Goal: Task Accomplishment & Management: Manage account settings

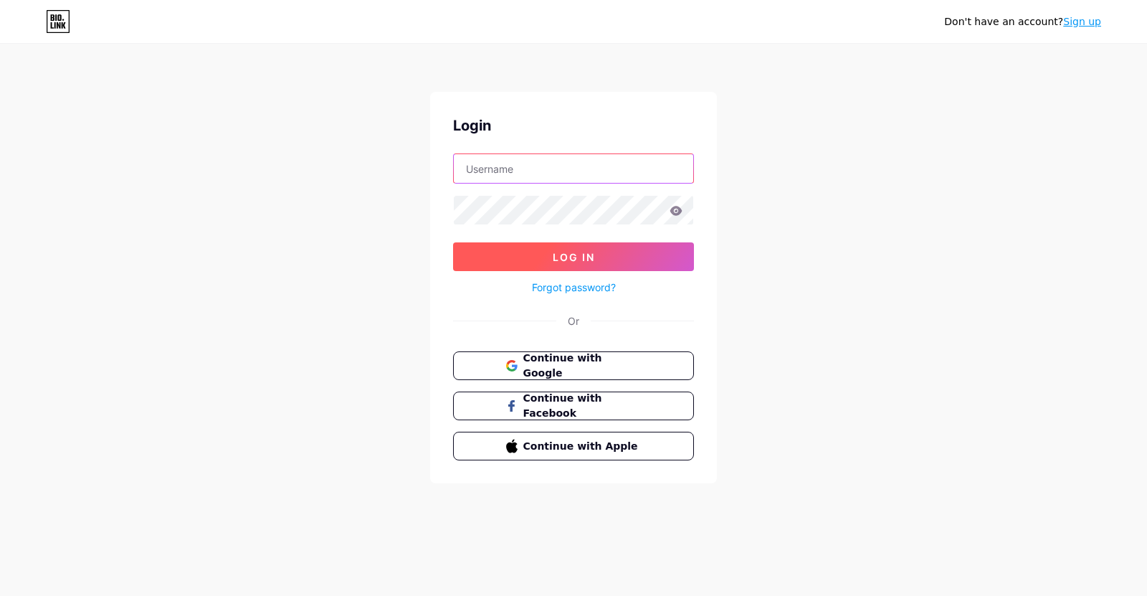
type input "[EMAIL_ADDRESS][DOMAIN_NAME]"
click at [568, 261] on span "Log In" at bounding box center [574, 257] width 42 height 12
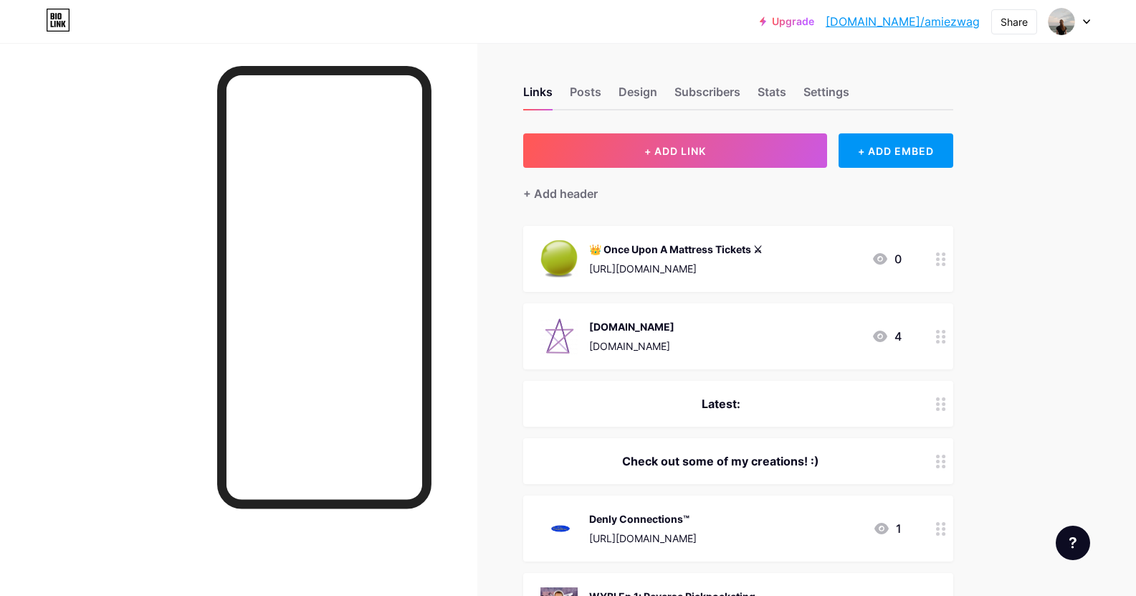
click at [945, 257] on icon at bounding box center [941, 259] width 10 height 14
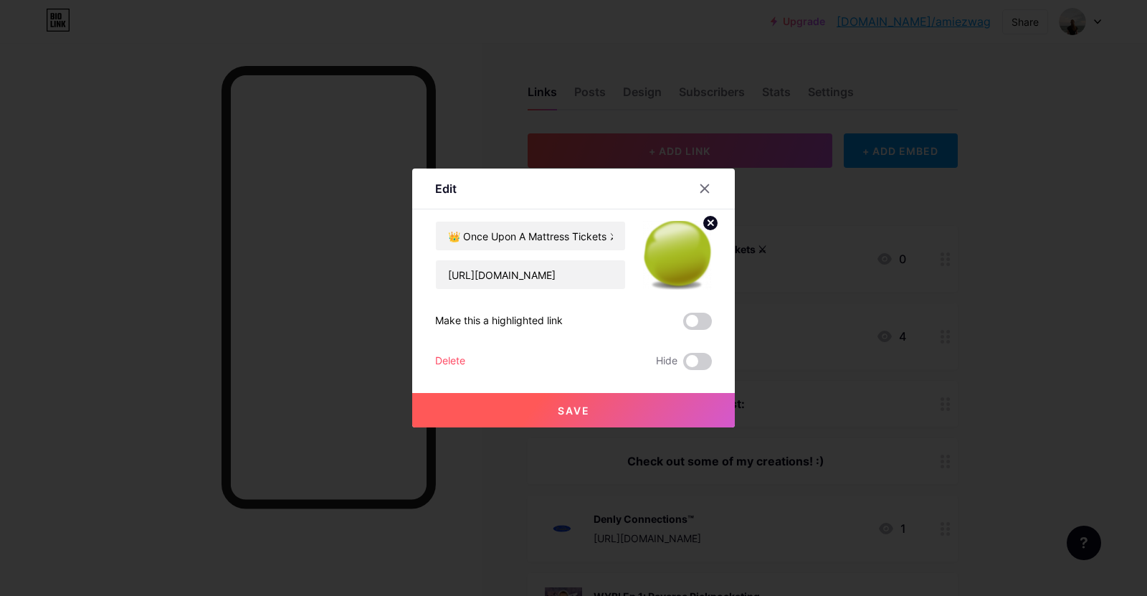
click at [456, 356] on div "Delete" at bounding box center [450, 361] width 30 height 17
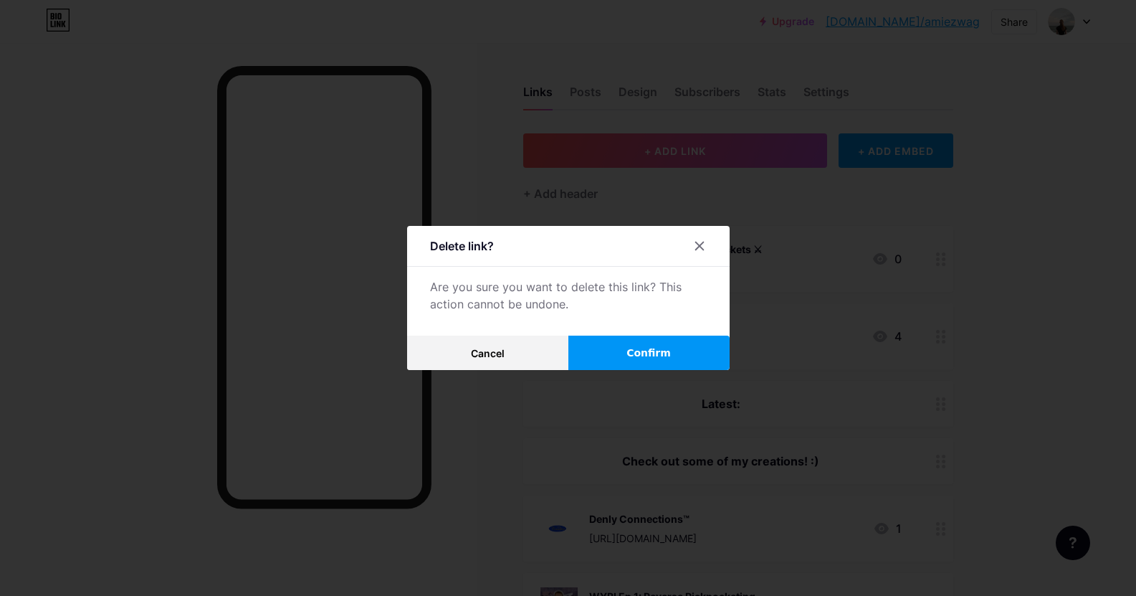
click at [644, 353] on span "Confirm" at bounding box center [648, 352] width 44 height 15
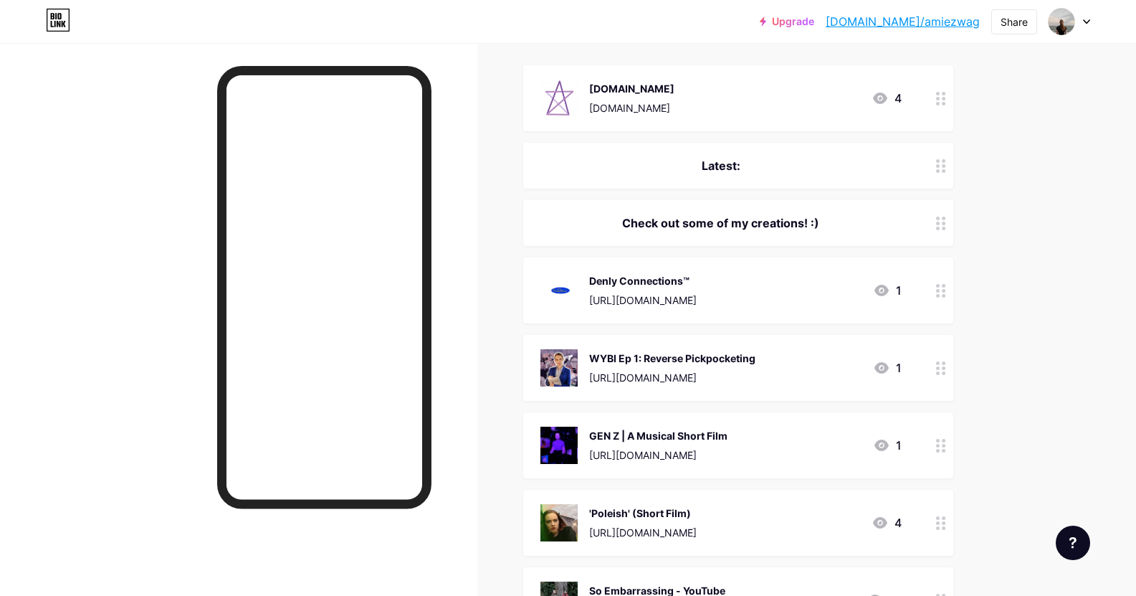
scroll to position [143, 0]
